Goal: Task Accomplishment & Management: Use online tool/utility

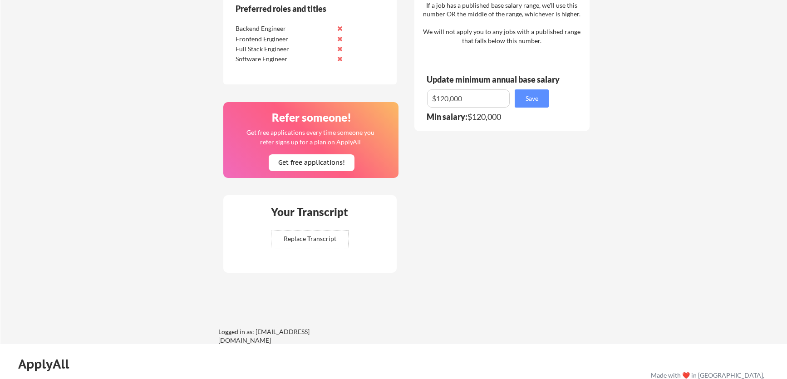
scroll to position [548, 0]
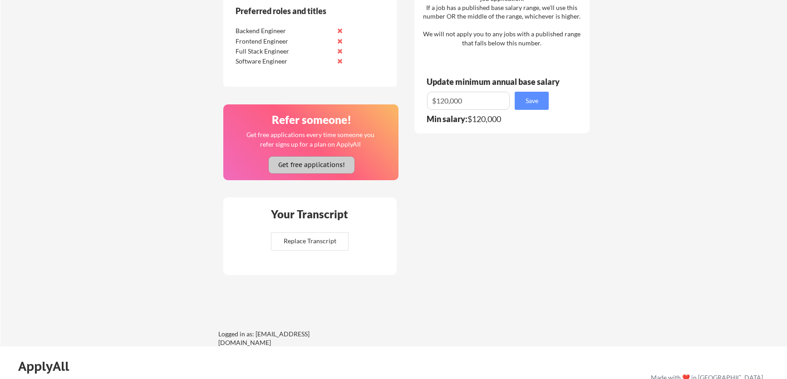
click at [336, 170] on button "Get free applications!" at bounding box center [312, 165] width 86 height 17
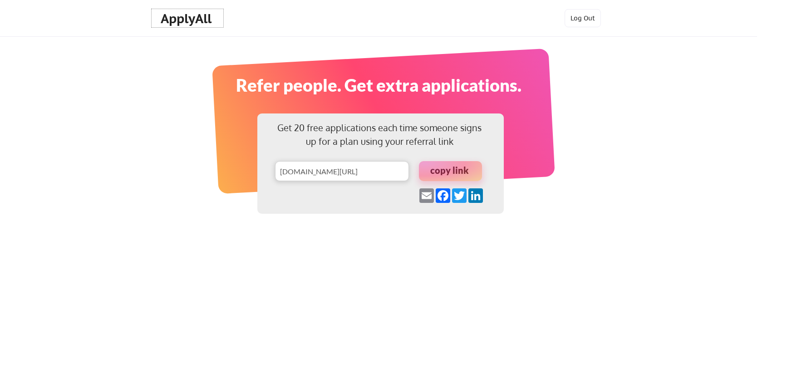
click at [202, 17] on div "ApplyAll" at bounding box center [188, 18] width 54 height 15
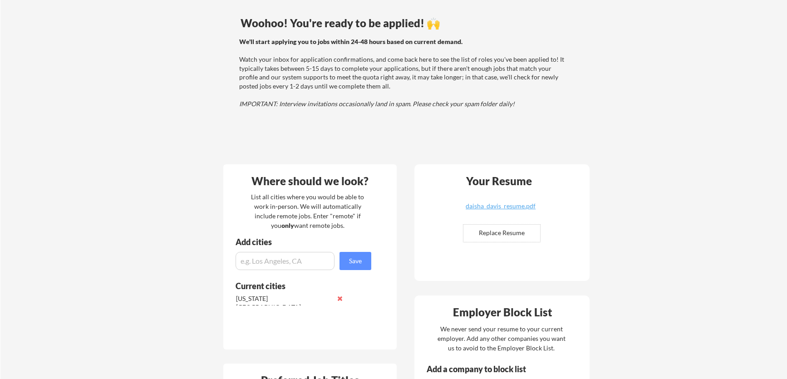
scroll to position [66, 0]
click at [510, 233] on input "file" at bounding box center [501, 232] width 77 height 17
type input "C:\fakepath\daisha_davis_resume.pdf"
click at [522, 206] on div "daisha_davis_resume.pdf" at bounding box center [501, 205] width 108 height 6
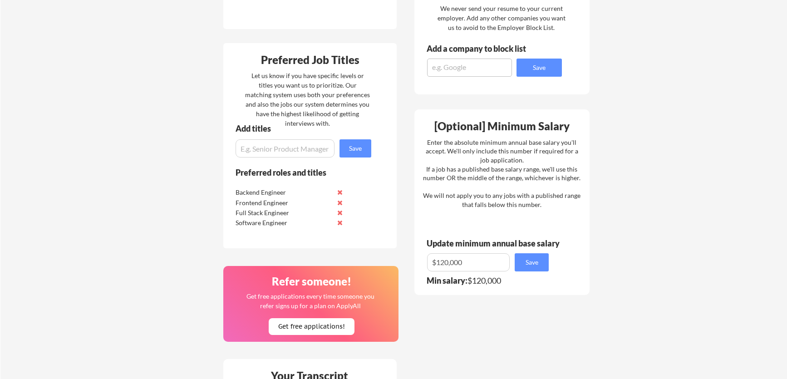
scroll to position [496, 0]
